Goal: Browse casually

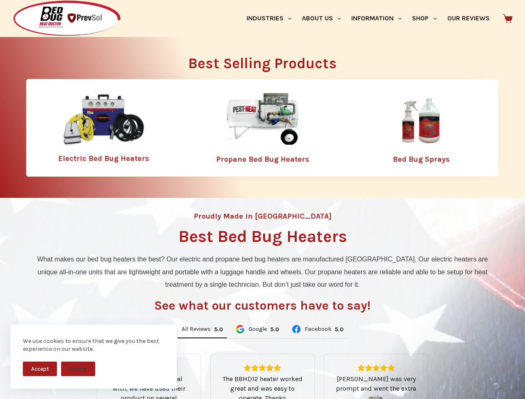
click at [262, 200] on div "Proudly Made in [GEOGRAPHIC_DATA] Best Bed Bug Heaters What makes our bed bug h…" at bounding box center [262, 354] width 525 height 313
click at [40, 369] on button "Accept" at bounding box center [40, 369] width 34 height 15
click at [78, 369] on button "Decline" at bounding box center [78, 369] width 34 height 15
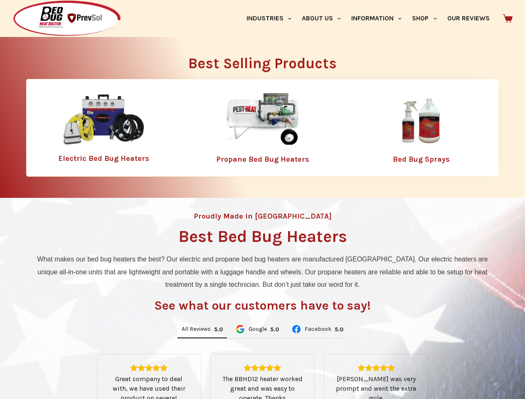
click at [272, 18] on link "Industries" at bounding box center [268, 18] width 55 height 37
click at [325, 18] on link "About Us" at bounding box center [320, 18] width 49 height 37
click at [380, 18] on link "Information" at bounding box center [376, 18] width 61 height 37
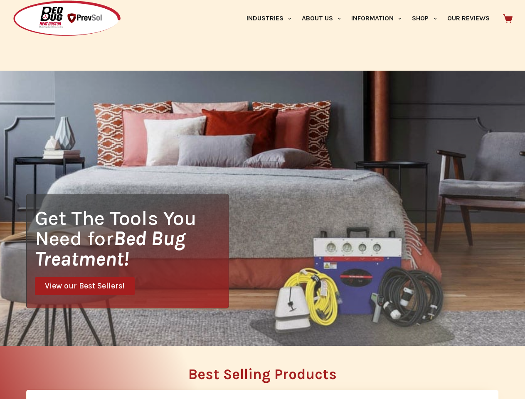
click at [428, 18] on link "Shop" at bounding box center [424, 18] width 35 height 37
click at [202, 330] on div "Get The Tools You Need for Bed Bug Treatment! View our Best Sellers!" at bounding box center [262, 208] width 525 height 275
click at [257, 330] on div "Get The Tools You Need for Bed Bug Treatment! View our Best Sellers!" at bounding box center [262, 208] width 525 height 275
